Goal: Information Seeking & Learning: Find specific fact

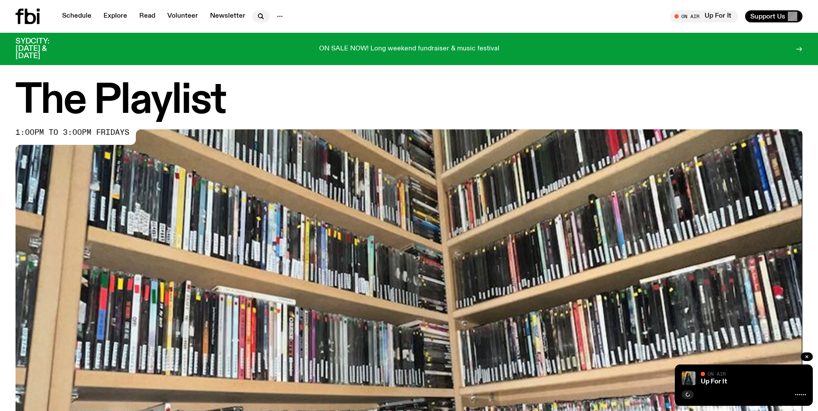
click at [258, 17] on icon "button" at bounding box center [261, 16] width 10 height 10
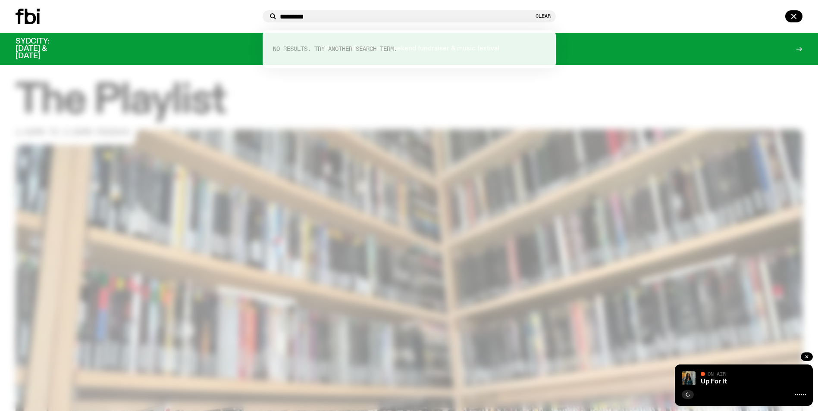
type input "*********"
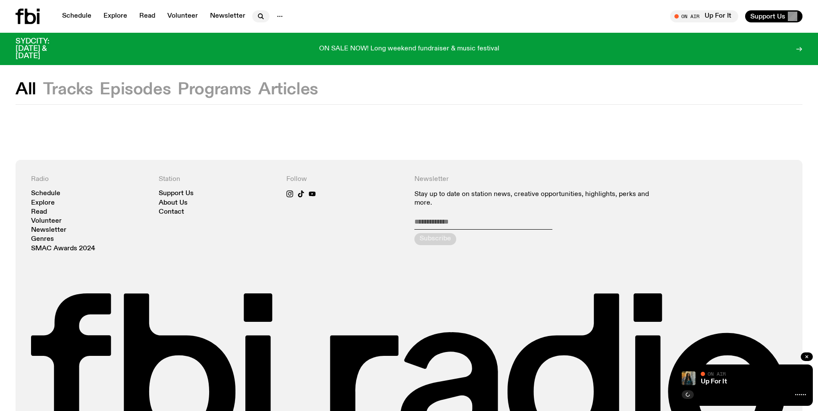
click at [258, 14] on icon "button" at bounding box center [260, 16] width 4 height 4
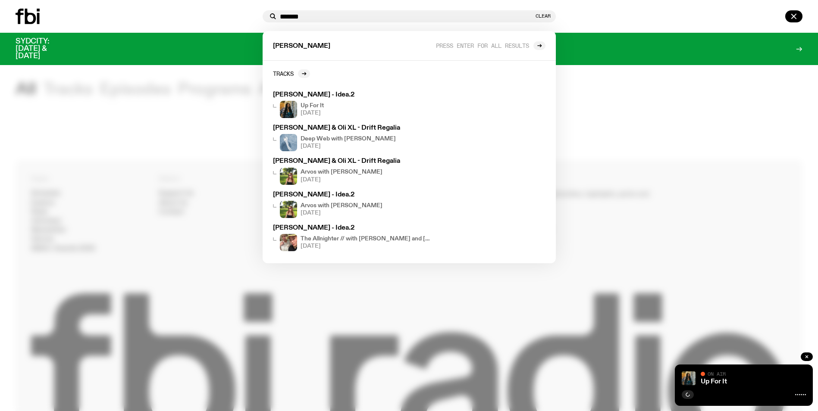
type input "*******"
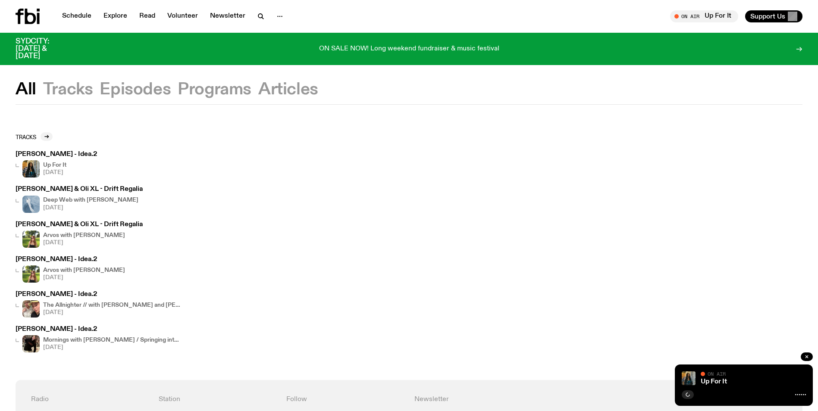
click at [54, 154] on h3 "[PERSON_NAME] - Idea.2" at bounding box center [57, 154] width 82 height 6
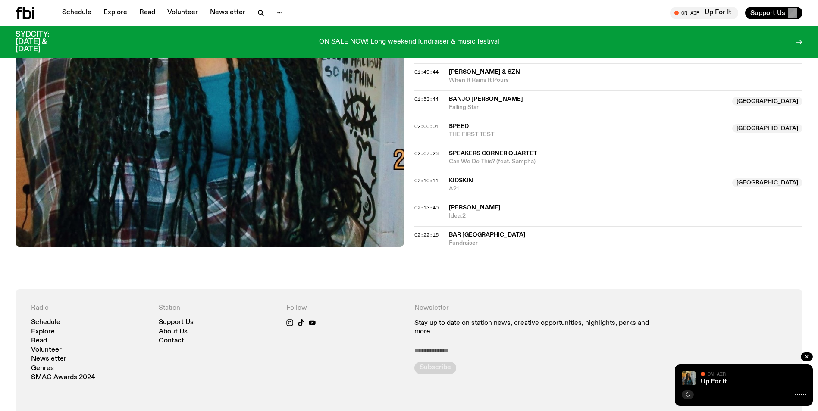
scroll to position [1076, 0]
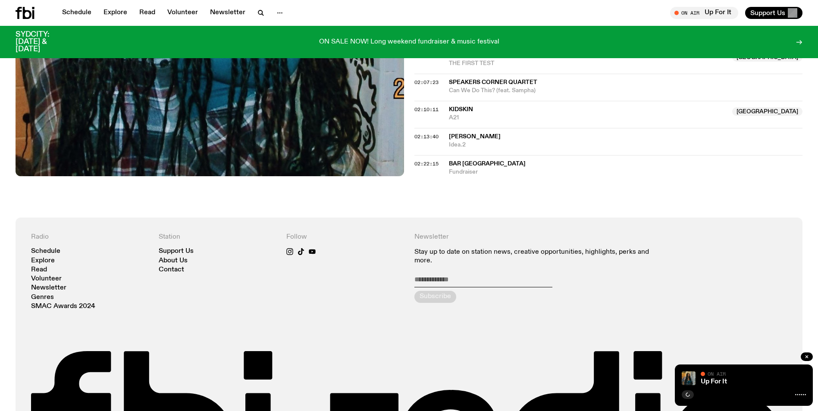
click at [457, 136] on span "[PERSON_NAME]" at bounding box center [475, 137] width 52 height 6
click at [461, 137] on span "[PERSON_NAME]" at bounding box center [475, 137] width 52 height 6
drag, startPoint x: 447, startPoint y: 136, endPoint x: 467, endPoint y: 148, distance: 23.0
click at [467, 148] on div "02:13:40 [PERSON_NAME] Idea.2" at bounding box center [608, 141] width 389 height 27
copy div "[PERSON_NAME] Idea.2"
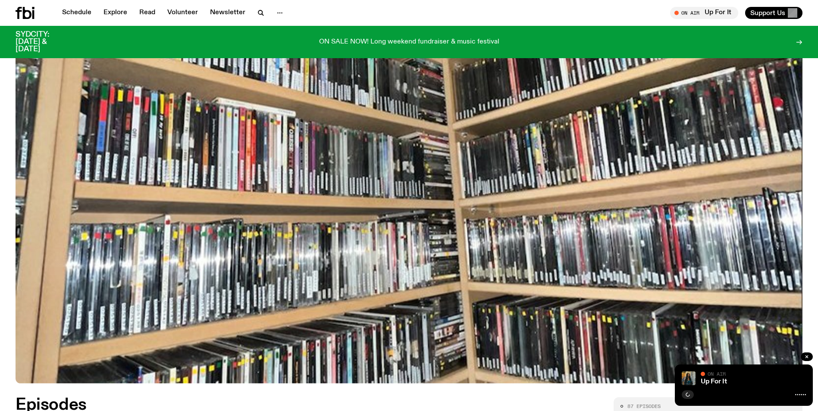
scroll to position [179, 0]
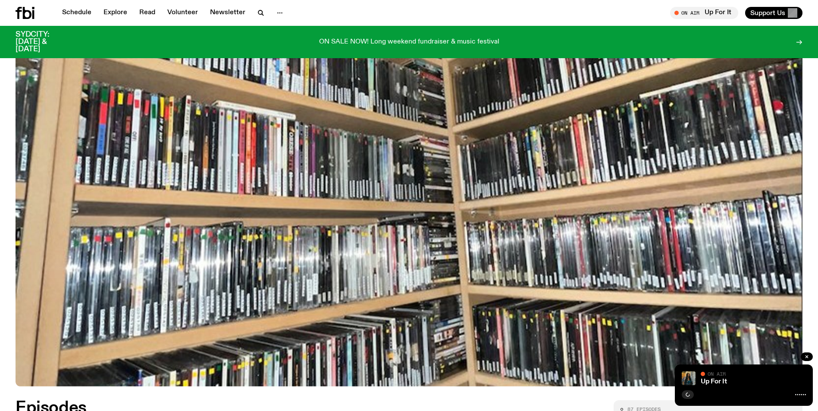
click at [803, 394] on icon at bounding box center [800, 395] width 11 height 7
click at [707, 382] on link "Up For It" at bounding box center [714, 382] width 26 height 7
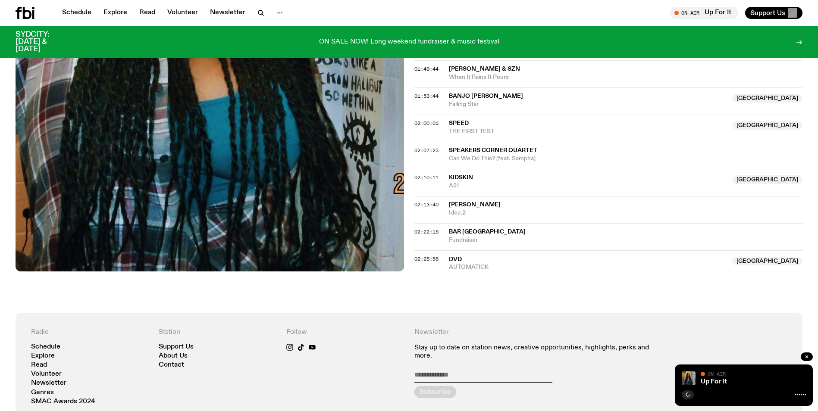
scroll to position [1117, 0]
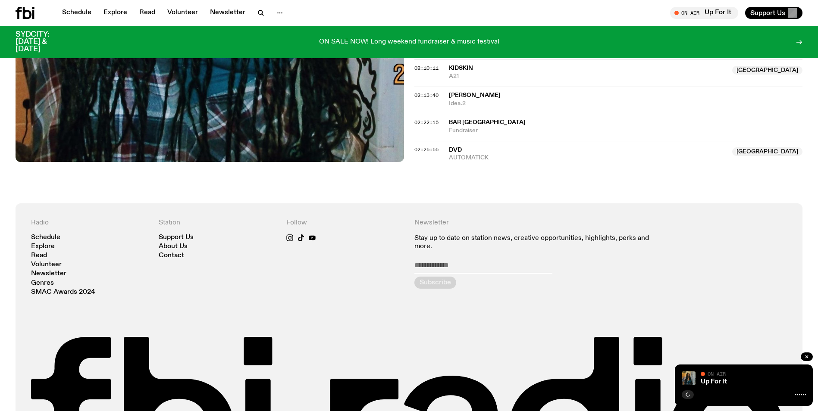
click at [474, 158] on span "AUTOMATICK" at bounding box center [588, 158] width 279 height 8
